Goal: Task Accomplishment & Management: Manage account settings

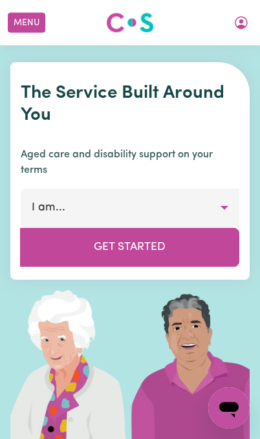
click at [238, 26] on icon "My Account" at bounding box center [242, 23] width 16 height 16
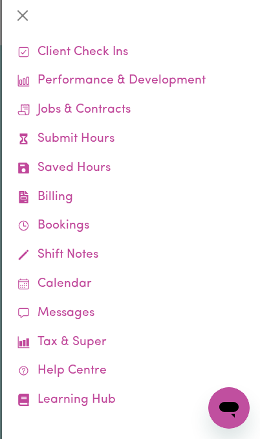
scroll to position [55, 0]
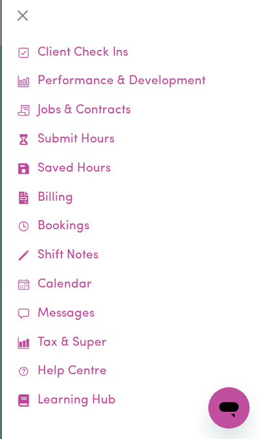
click at [100, 342] on link "Tax & Super" at bounding box center [131, 343] width 238 height 29
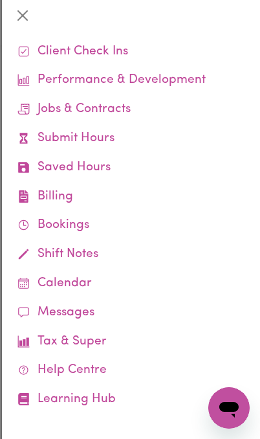
scroll to position [55, 0]
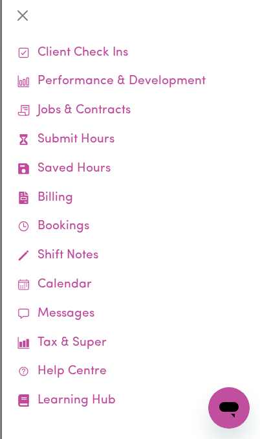
click at [76, 230] on link "Bookings" at bounding box center [131, 226] width 238 height 29
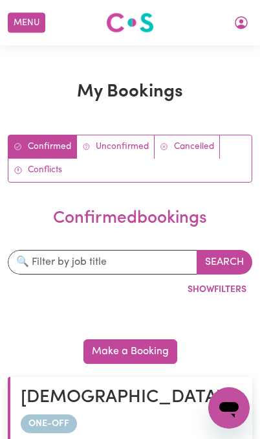
click at [237, 32] on button "My Account" at bounding box center [241, 23] width 27 height 22
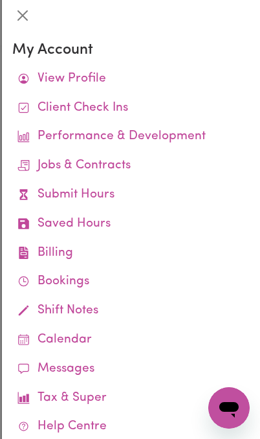
click at [103, 71] on link "View Profile" at bounding box center [131, 79] width 238 height 29
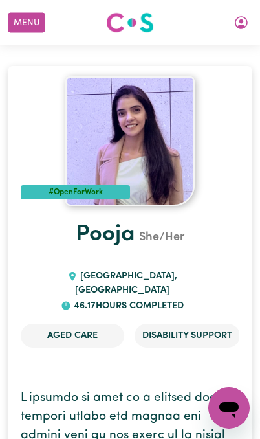
click at [34, 17] on button "Menu" at bounding box center [27, 23] width 38 height 20
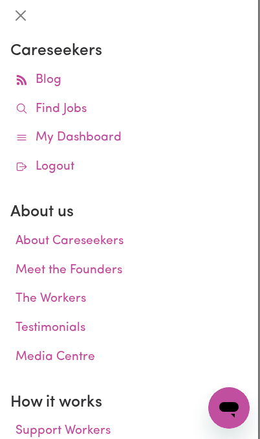
click at [102, 140] on link "My Dashboard" at bounding box center [129, 138] width 238 height 29
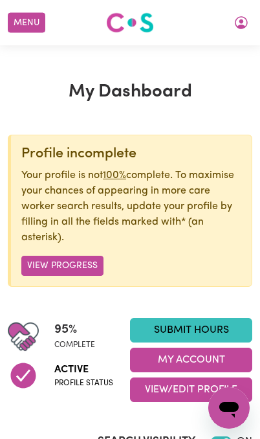
click at [39, 25] on button "Menu" at bounding box center [27, 23] width 38 height 20
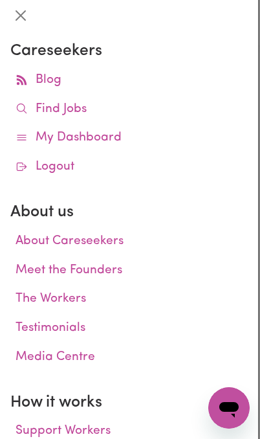
click at [113, 153] on link "Logout" at bounding box center [129, 167] width 238 height 29
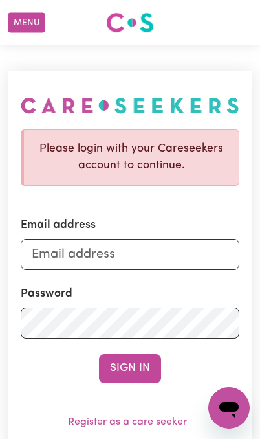
click at [26, 20] on button "Menu" at bounding box center [27, 23] width 38 height 20
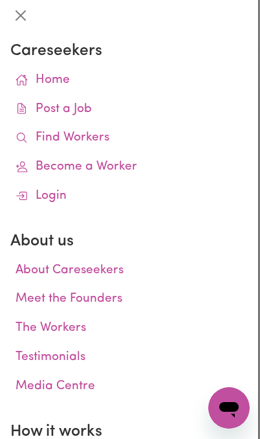
click at [57, 77] on link "Home" at bounding box center [129, 80] width 238 height 29
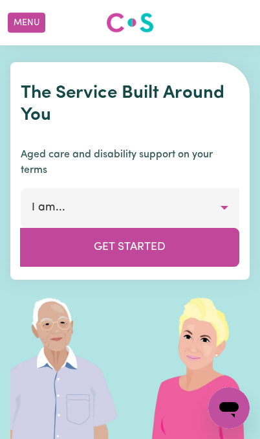
click at [243, 32] on div "Menu About us How it works Safety & resources Blog AI Worker Match Post a job F…" at bounding box center [130, 23] width 260 height 30
click at [32, 16] on button "Menu" at bounding box center [27, 23] width 38 height 20
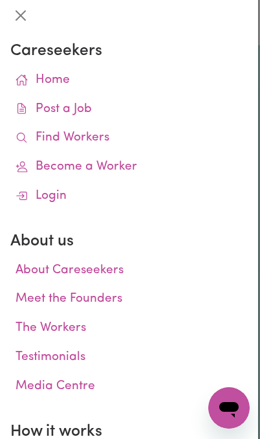
click at [62, 197] on link "Login" at bounding box center [129, 196] width 238 height 29
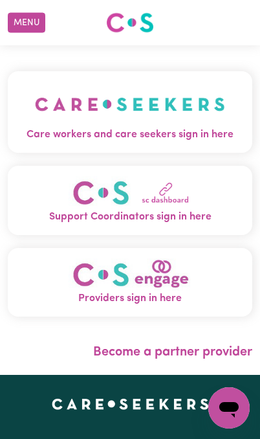
click at [183, 120] on img "Care workers and care seekers sign in here" at bounding box center [130, 104] width 190 height 45
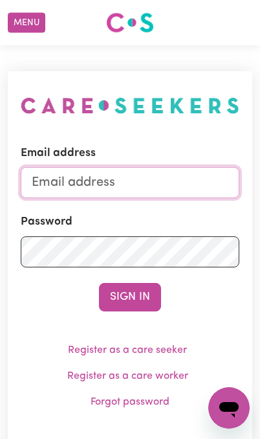
click at [180, 184] on input "Email address" at bounding box center [130, 182] width 219 height 31
type input "[EMAIL_ADDRESS][DOMAIN_NAME]"
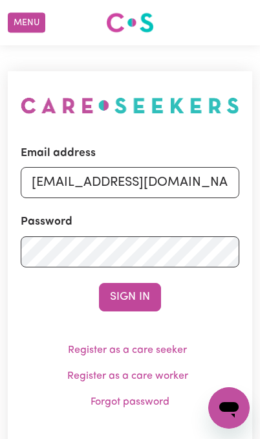
click at [130, 296] on button "Sign In" at bounding box center [130, 297] width 62 height 28
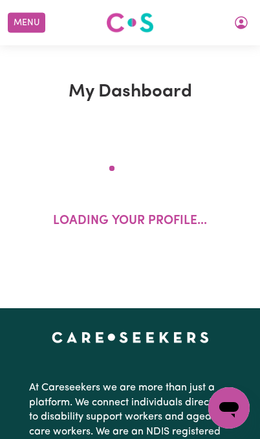
click at [138, 299] on div "My Dashboard Loading your profile..." at bounding box center [130, 176] width 260 height 263
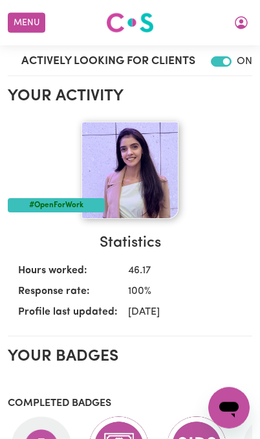
scroll to position [415, 0]
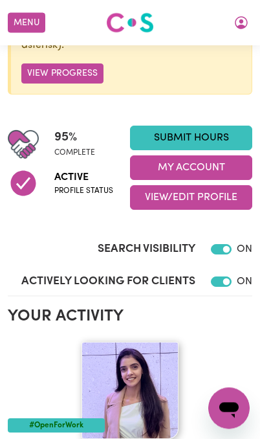
click at [220, 165] on button "My Account" at bounding box center [191, 167] width 122 height 25
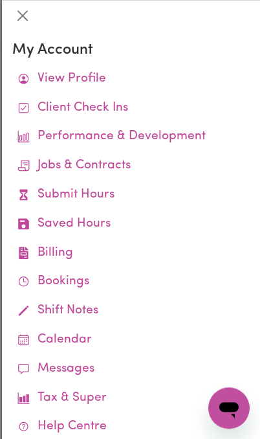
scroll to position [192, 0]
click at [18, 14] on button "Close" at bounding box center [22, 15] width 21 height 21
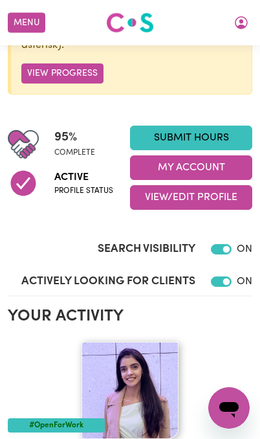
click at [209, 201] on button "View/Edit Profile" at bounding box center [191, 197] width 122 height 25
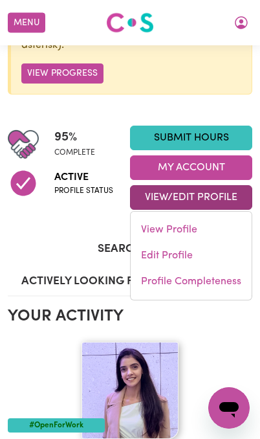
click at [181, 253] on link "Edit Profile" at bounding box center [191, 256] width 121 height 26
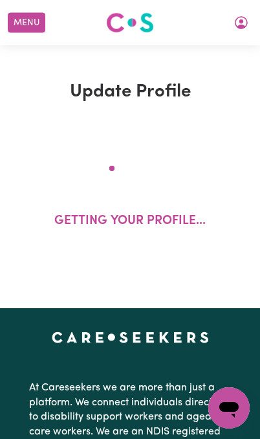
select select "[DEMOGRAPHIC_DATA]"
select select "Student Visa"
select select "Studying a healthcare related degree or qualification"
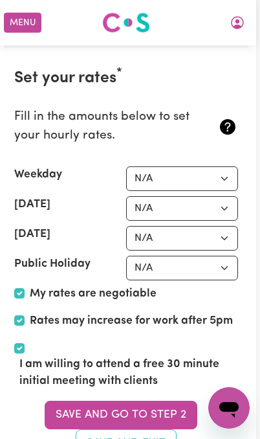
scroll to position [3736, 11]
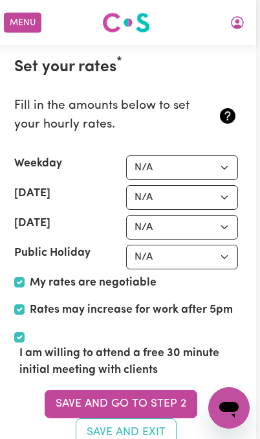
click at [157, 390] on button "Save and go to Step 2" at bounding box center [121, 404] width 153 height 28
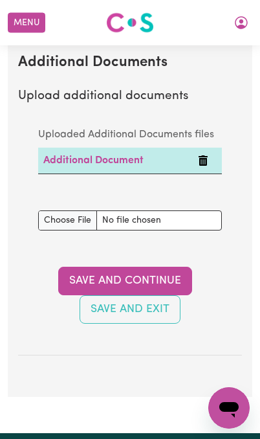
scroll to position [3314, 0]
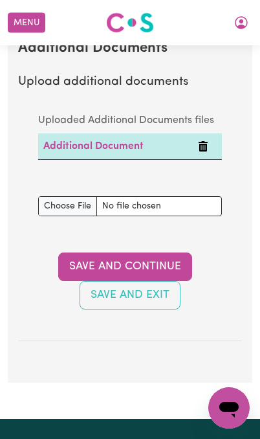
click at [175, 253] on button "Save and Continue" at bounding box center [125, 267] width 134 height 28
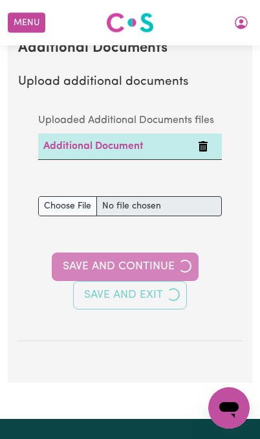
select select "Certificate III (Individual Support)"
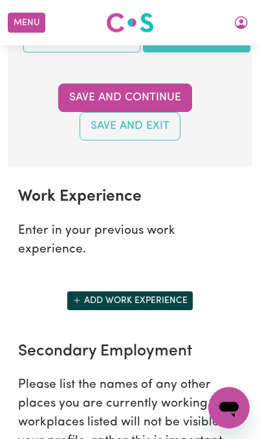
scroll to position [2395, 0]
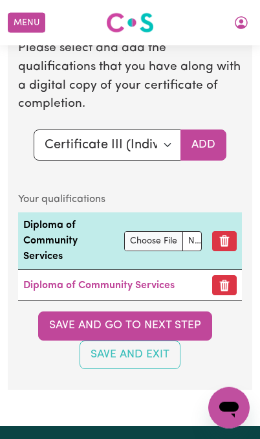
click at [182, 340] on button "Save and go to next step" at bounding box center [125, 325] width 174 height 28
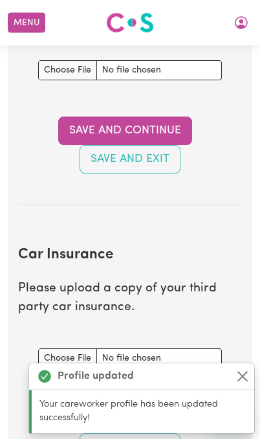
scroll to position [0, 0]
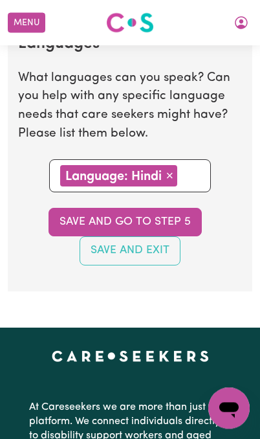
click at [172, 208] on button "Save and go to step 5" at bounding box center [125, 222] width 153 height 28
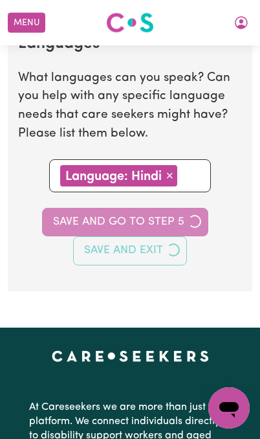
select select "I am working in another industry"
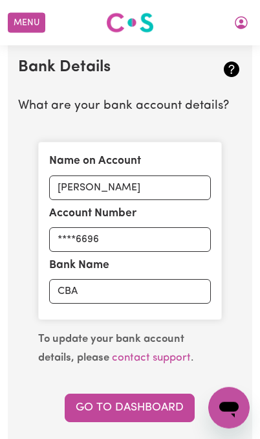
scroll to position [1024, 0]
